Goal: Transaction & Acquisition: Purchase product/service

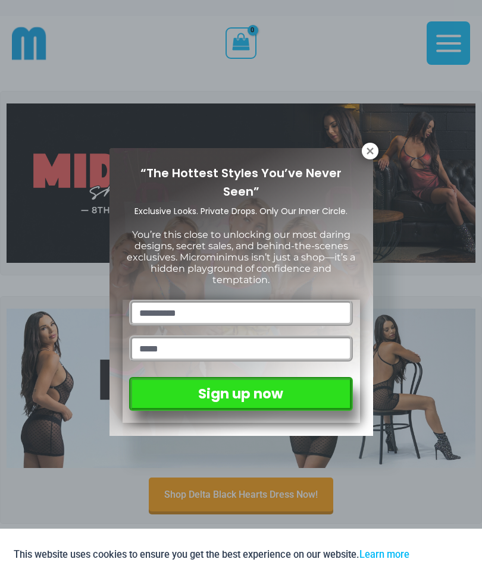
click at [378, 145] on div "“The Hottest Styles You’ve Never Seen” Exclusive Looks. Private Drops. Only Our…" at bounding box center [241, 290] width 482 height 581
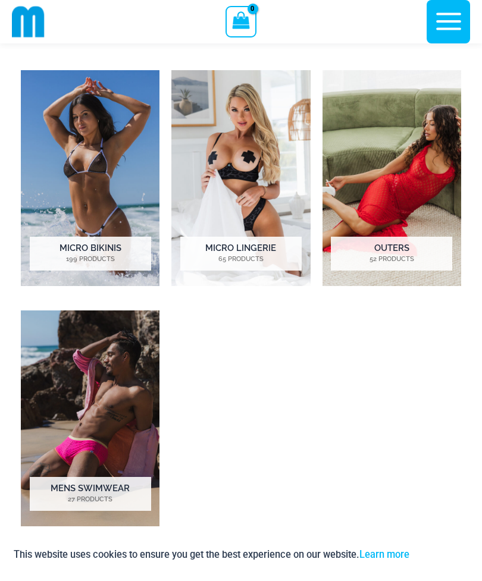
scroll to position [634, 0]
click at [97, 197] on img "Visit product category Micro Bikinis" at bounding box center [90, 179] width 139 height 216
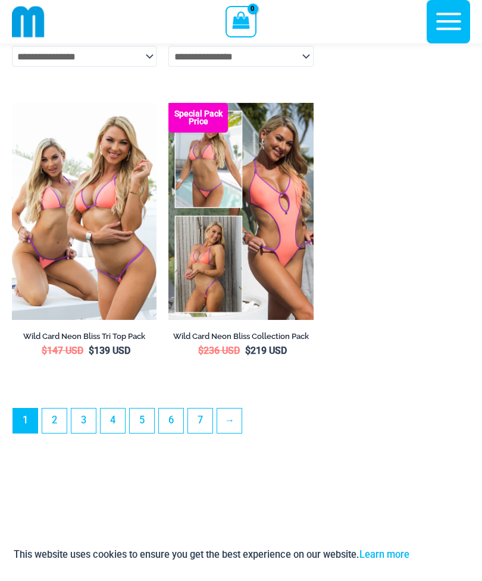
scroll to position [3537, 0]
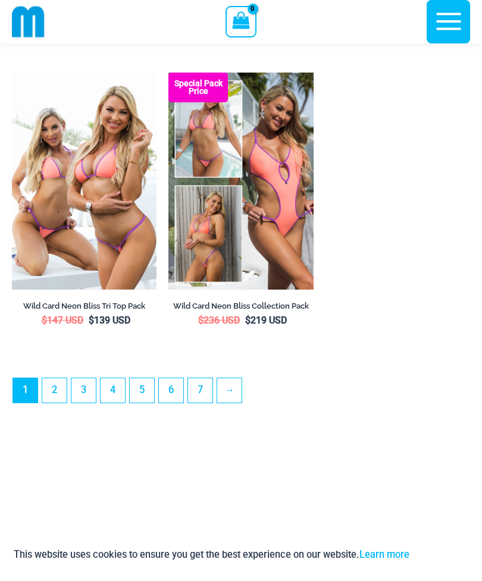
click at [205, 403] on link "7" at bounding box center [200, 390] width 24 height 24
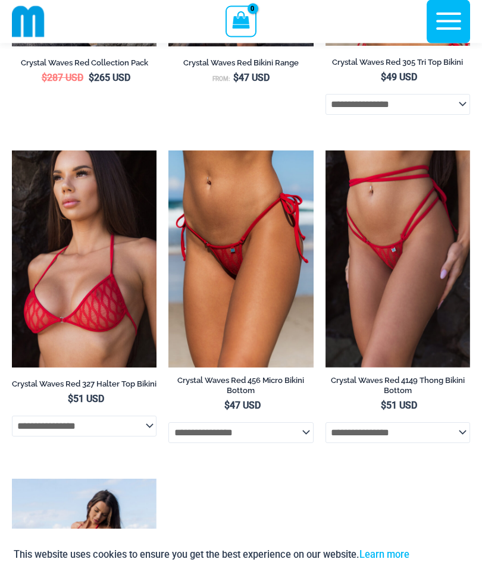
scroll to position [273, 0]
